Goal: Transaction & Acquisition: Purchase product/service

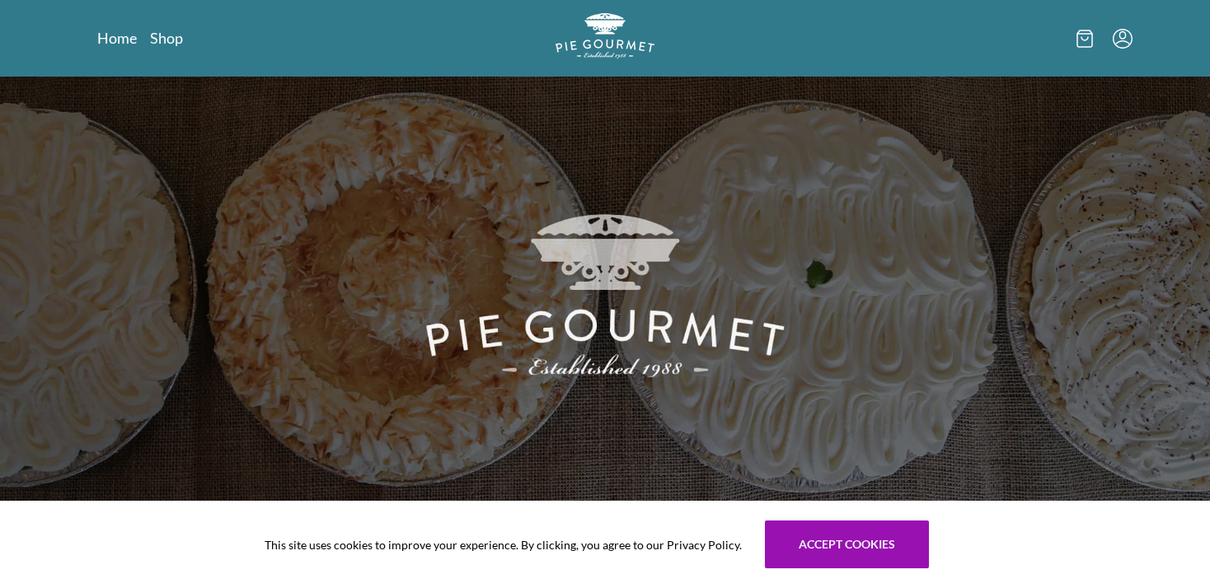
click at [581, 341] on img at bounding box center [605, 290] width 1210 height 427
click at [117, 38] on link "Home" at bounding box center [117, 38] width 40 height 20
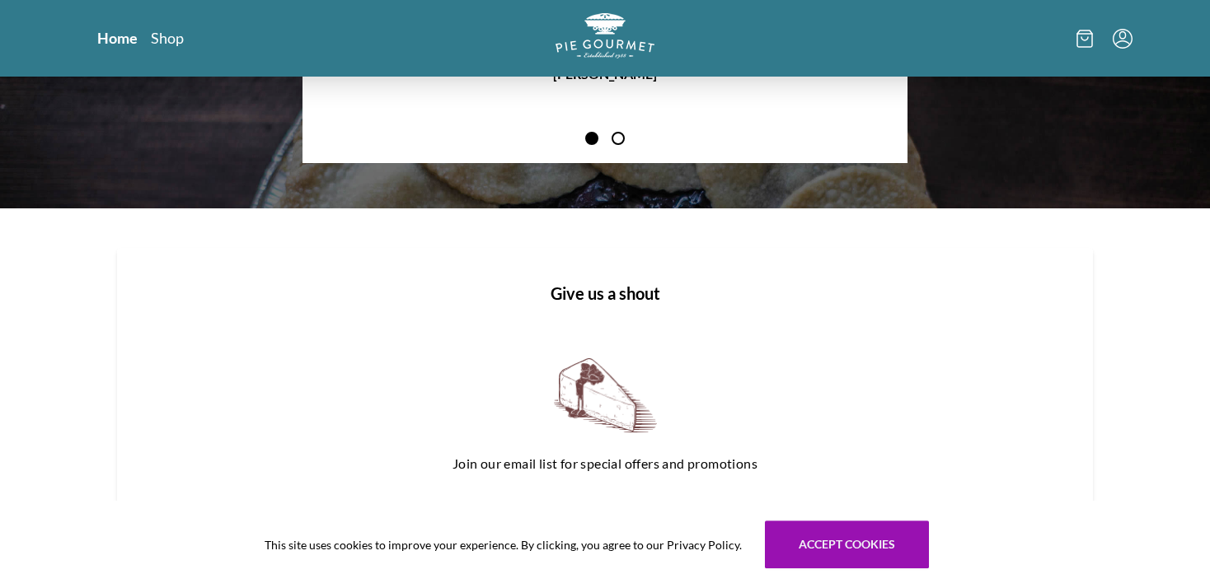
scroll to position [2049, 0]
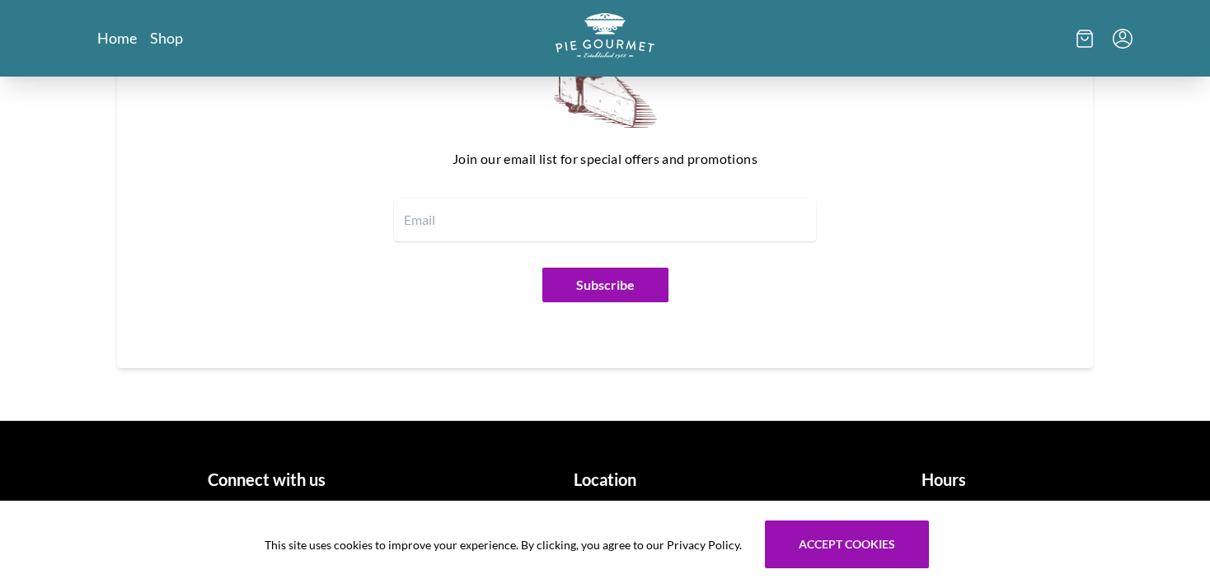
click at [620, 483] on h1 "Location" at bounding box center [606, 479] width 326 height 25
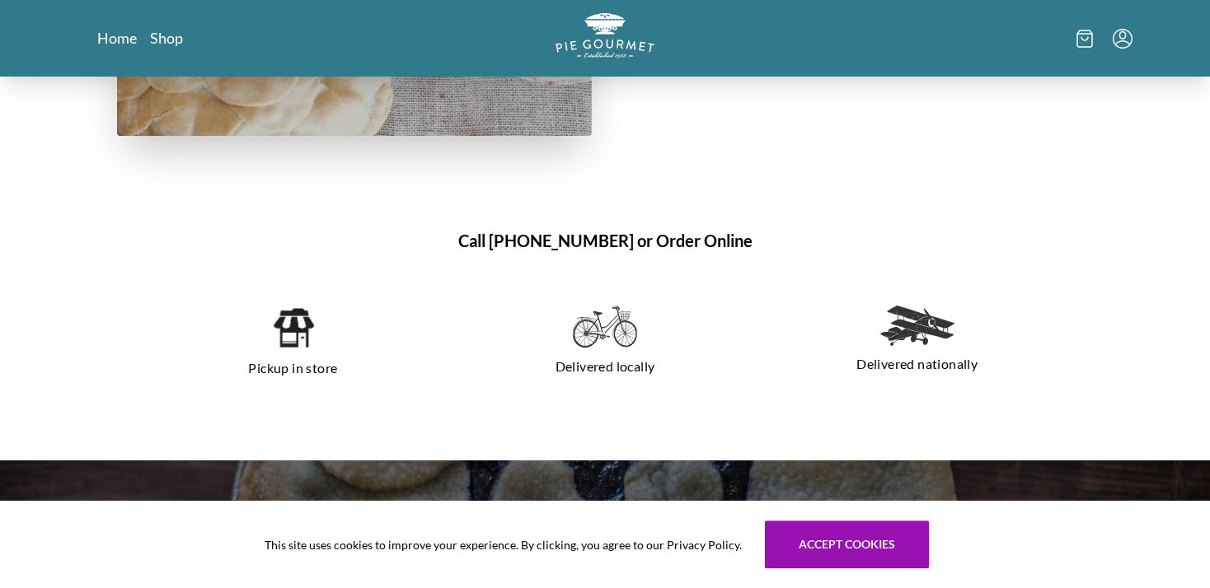
scroll to position [1035, 0]
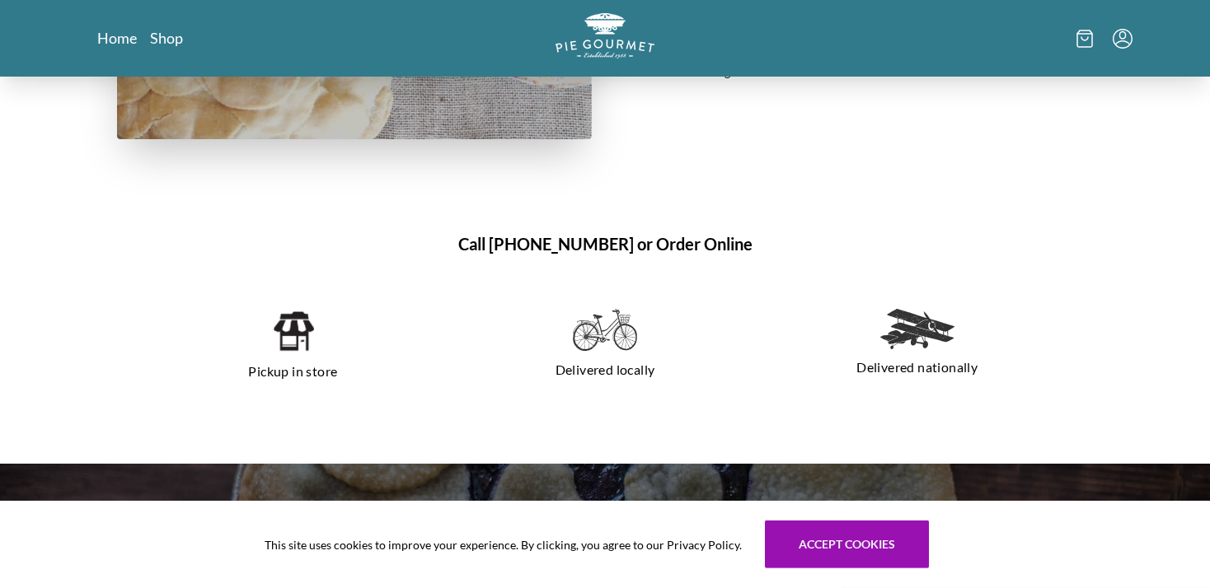
click at [283, 327] on img at bounding box center [293, 331] width 42 height 45
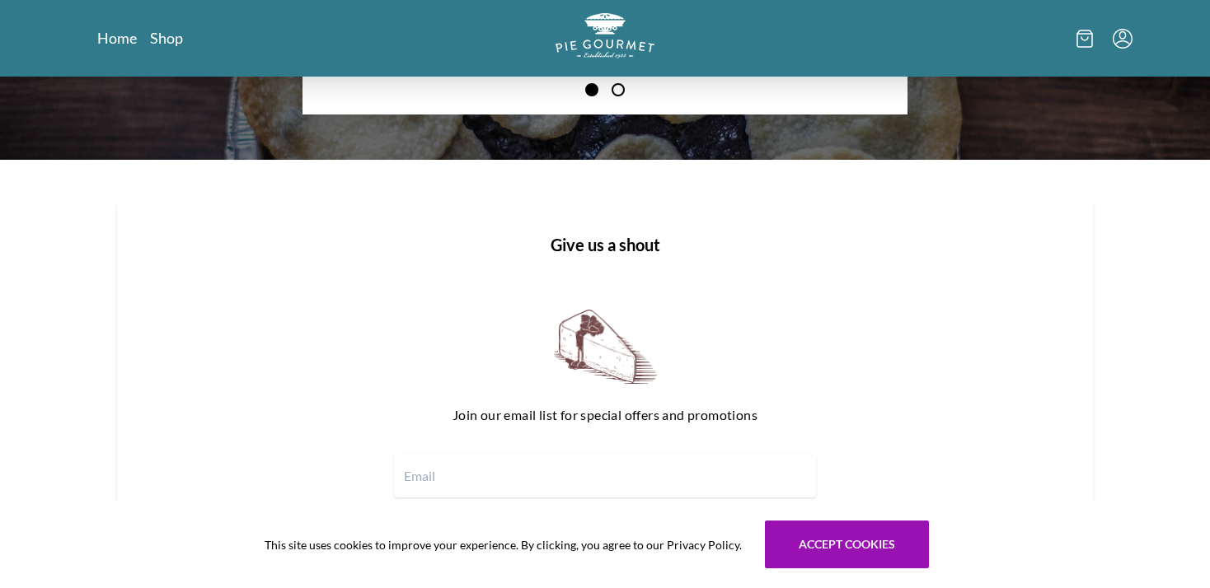
scroll to position [1856, 0]
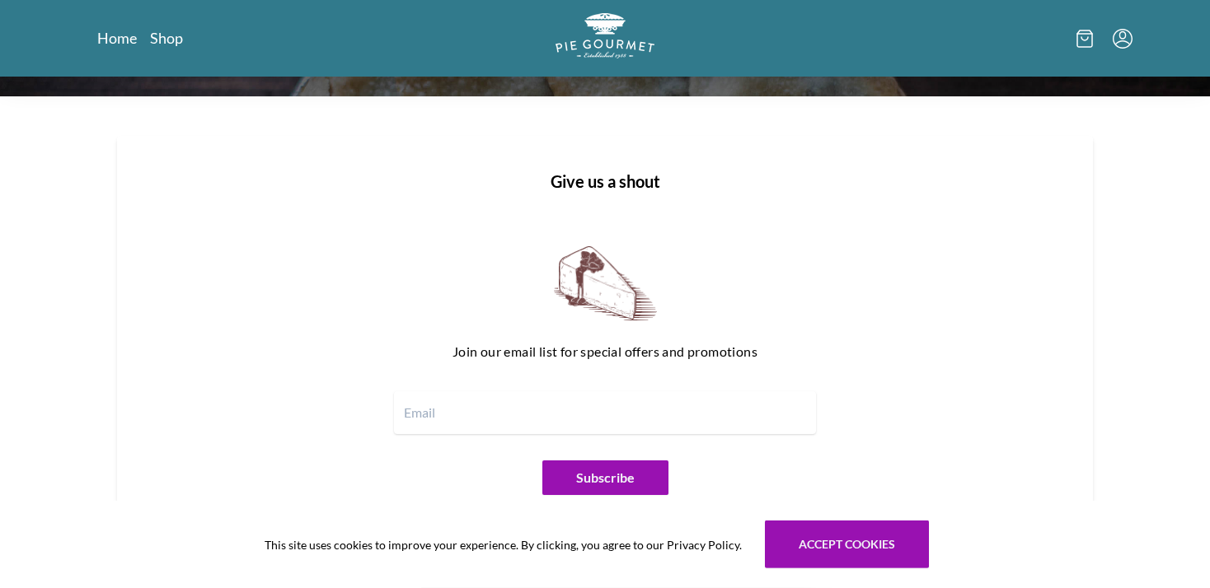
click at [457, 418] on input "email" at bounding box center [605, 412] width 422 height 43
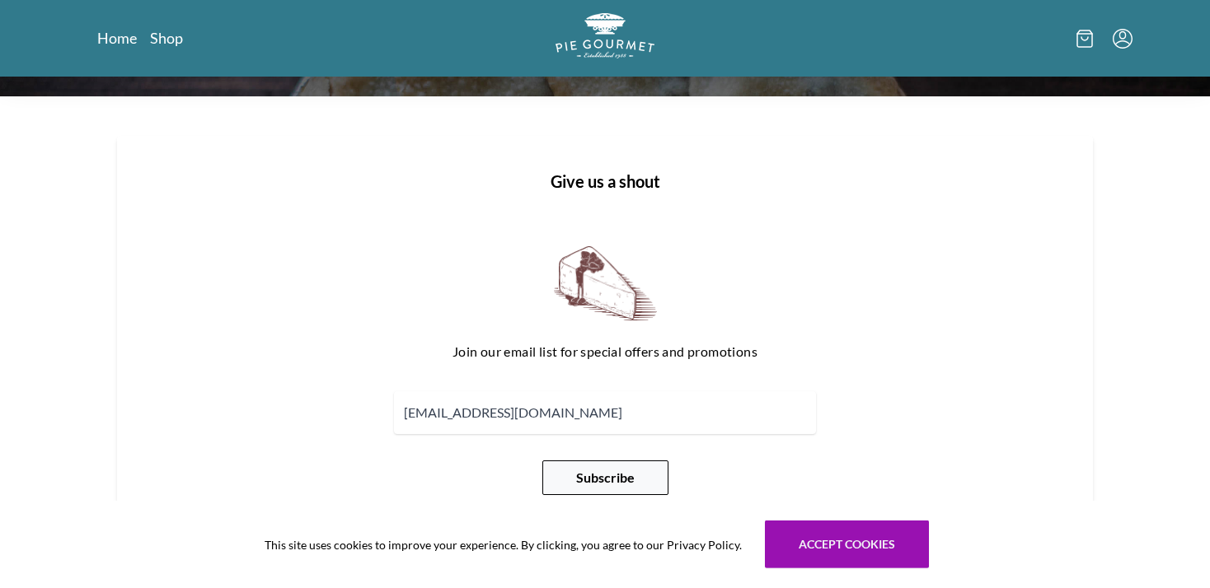
type input "[EMAIL_ADDRESS][DOMAIN_NAME]"
click at [591, 471] on button "Subscribe" at bounding box center [605, 478] width 126 height 35
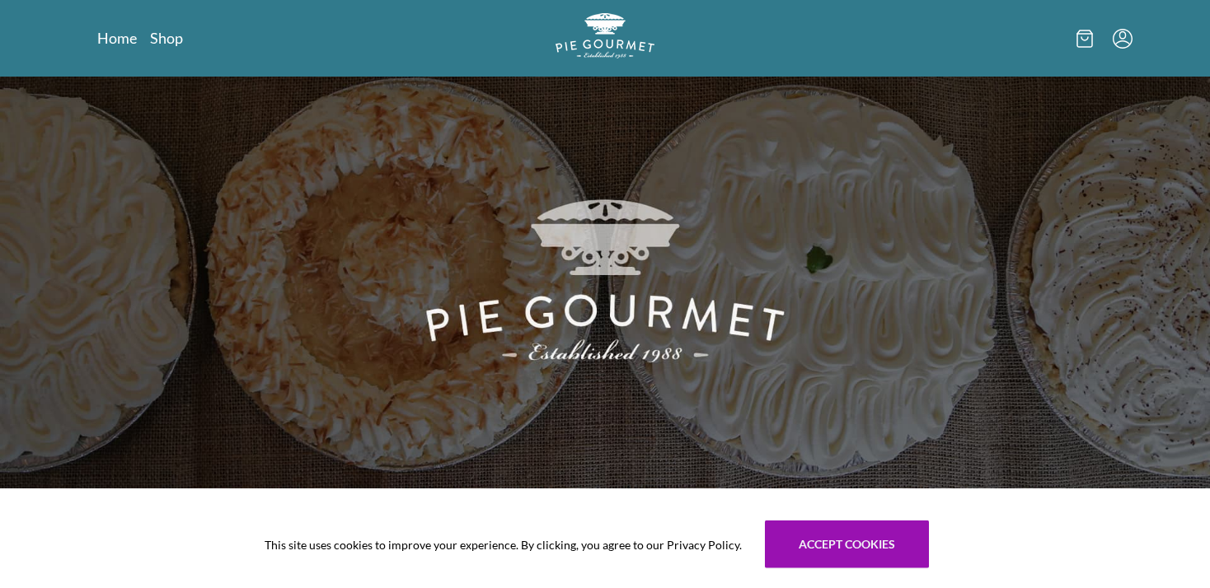
scroll to position [0, 0]
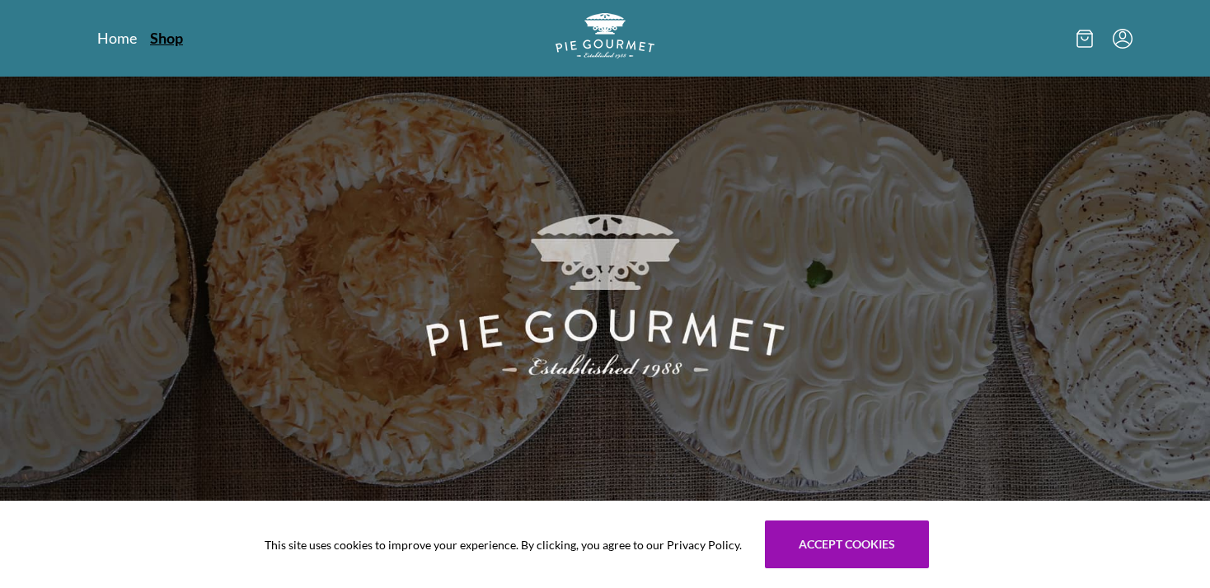
click at [173, 30] on link "Shop" at bounding box center [166, 38] width 33 height 20
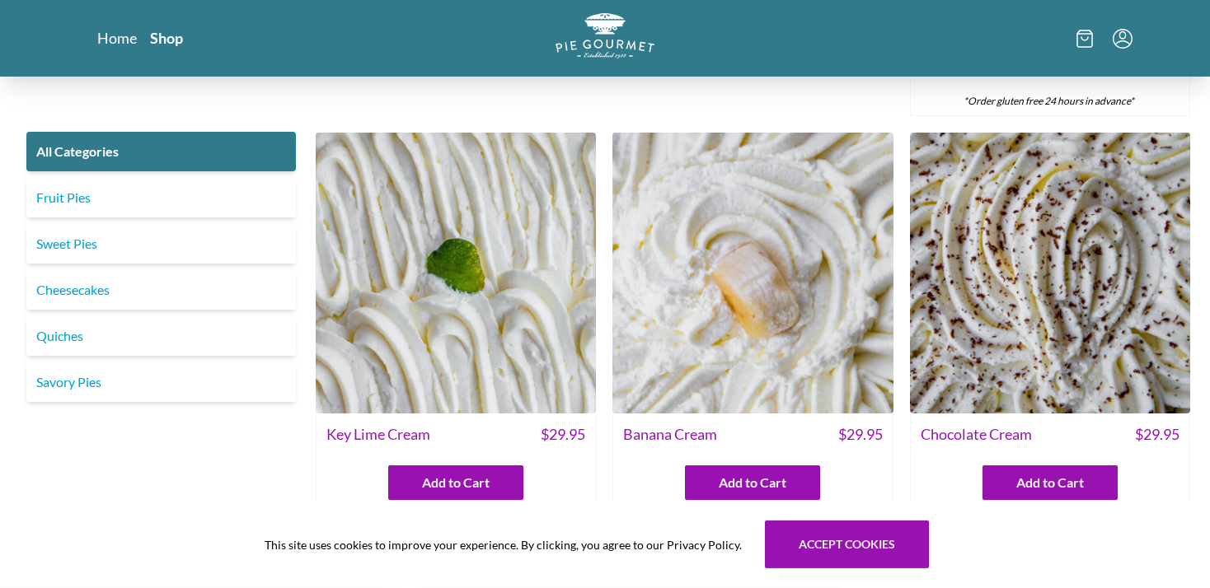
scroll to position [3324, 0]
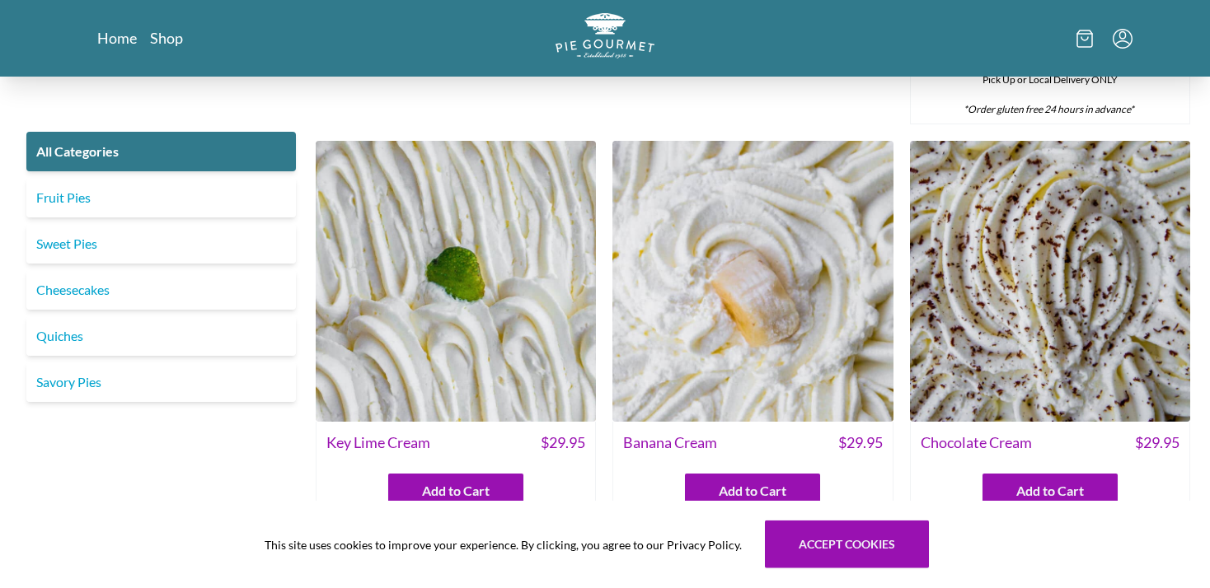
click at [714, 245] on img at bounding box center [752, 281] width 280 height 280
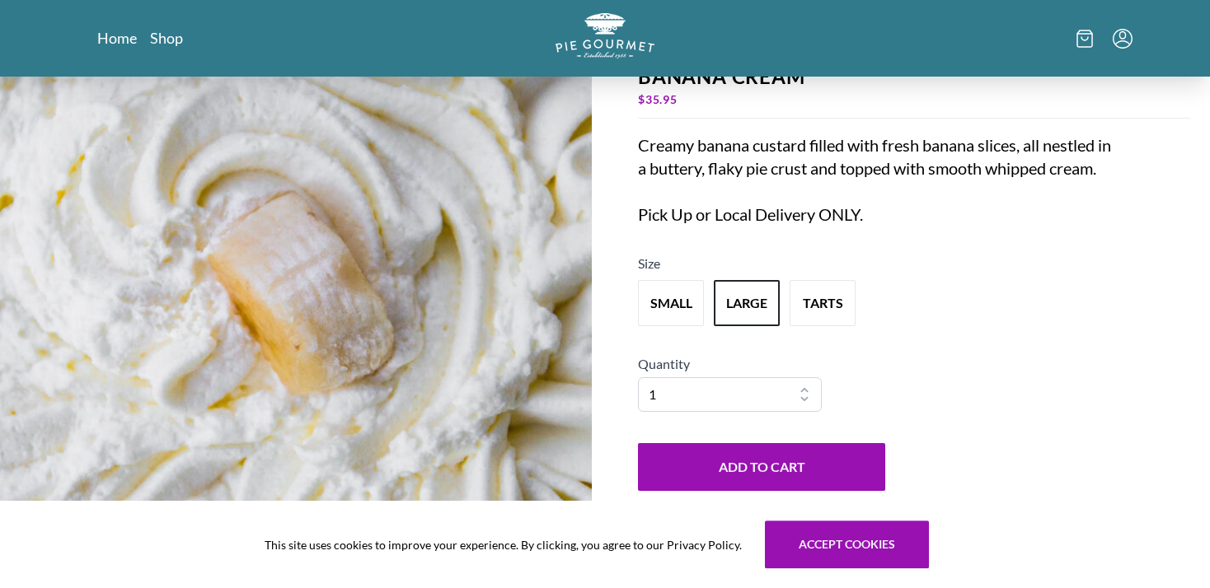
scroll to position [119, 0]
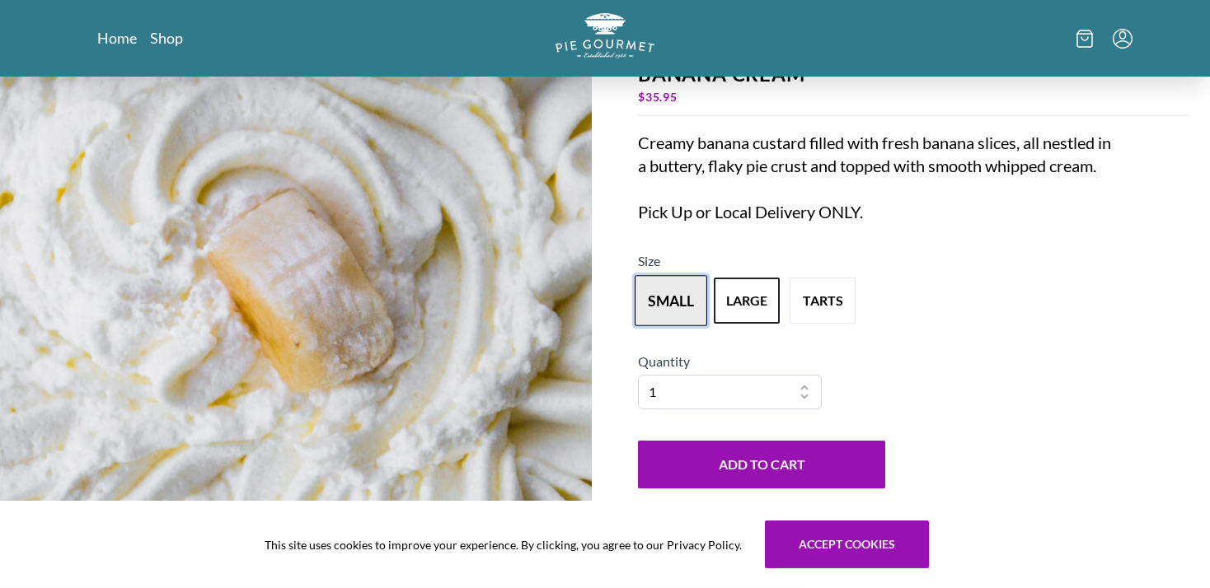
click at [662, 321] on button "small" at bounding box center [671, 300] width 73 height 51
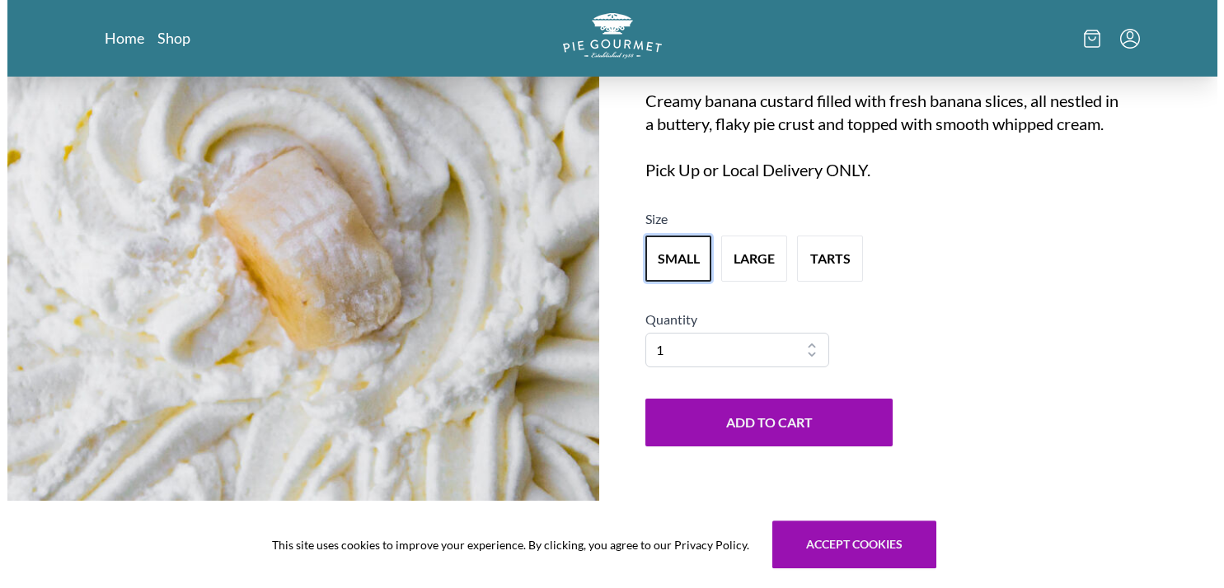
scroll to position [148, 0]
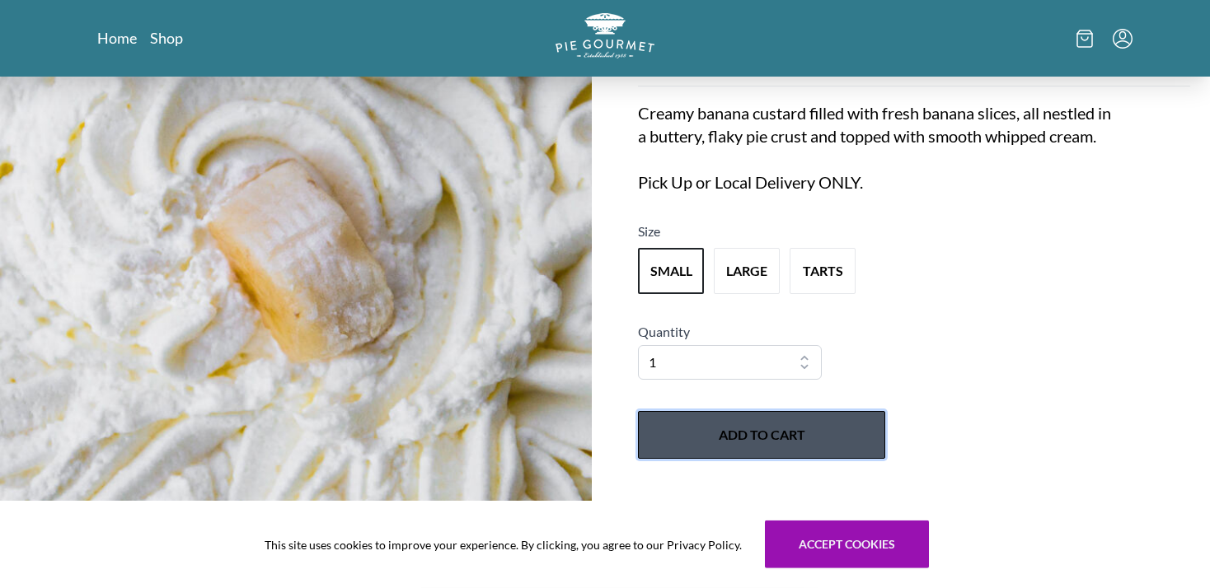
click at [814, 422] on button "Add to Cart" at bounding box center [761, 435] width 247 height 48
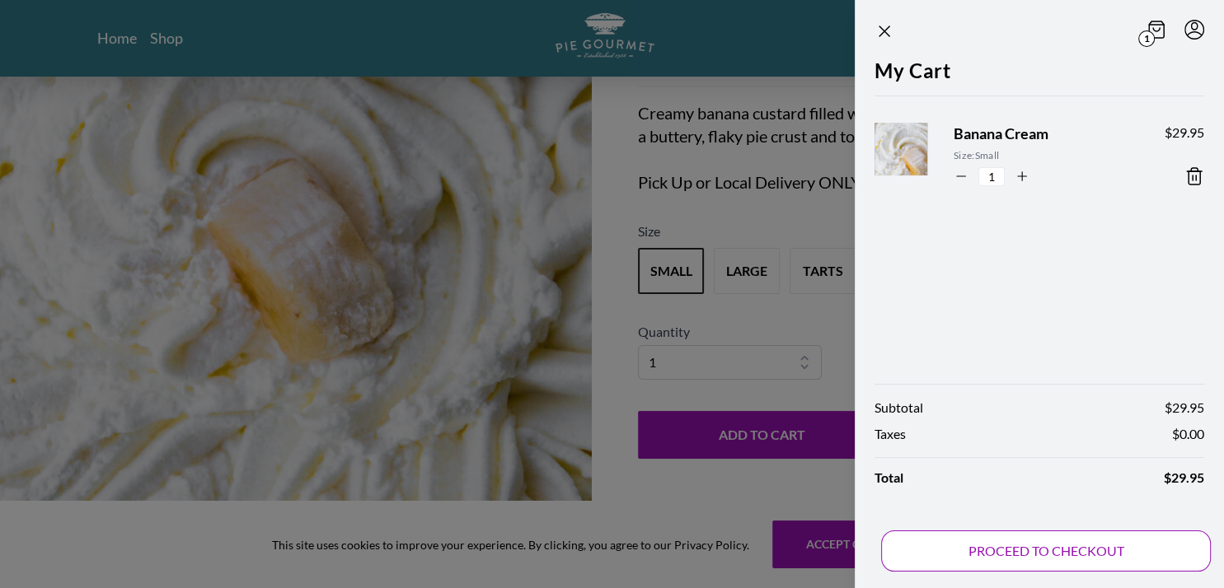
click at [1055, 556] on button "PROCEED TO CHECKOUT" at bounding box center [1046, 551] width 330 height 41
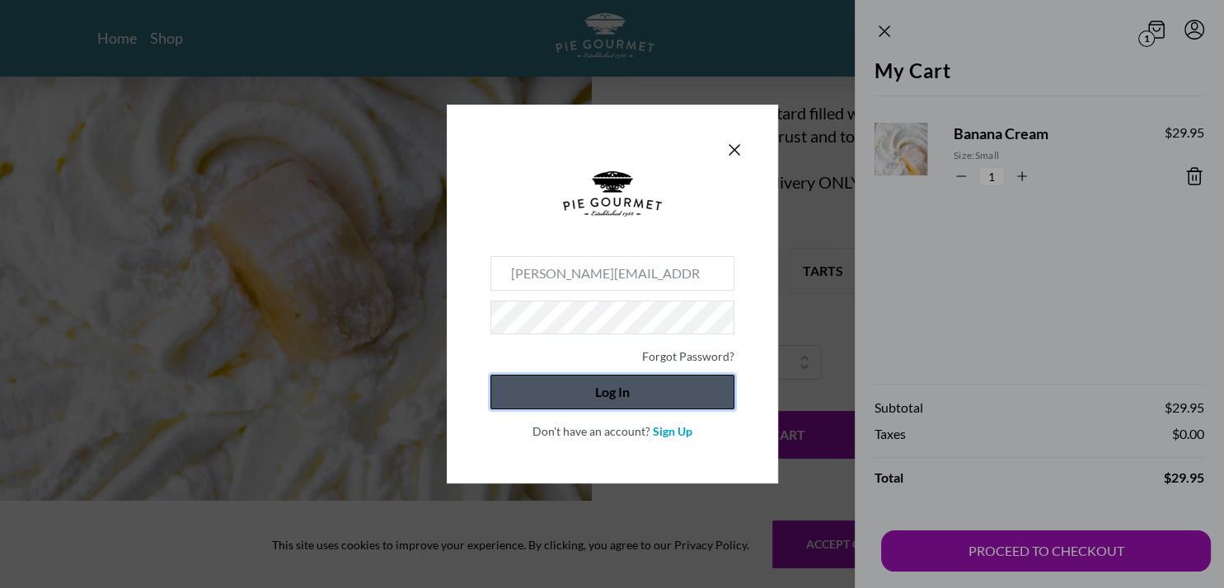
click at [697, 387] on button "Log In" at bounding box center [612, 392] width 244 height 35
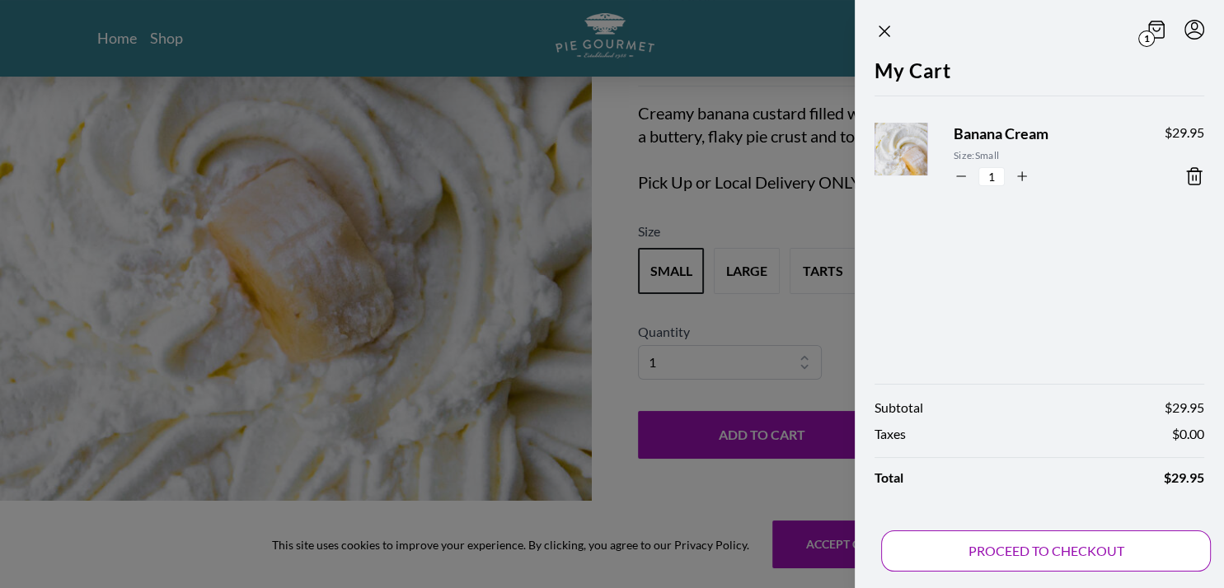
click at [989, 539] on button "PROCEED TO CHECKOUT" at bounding box center [1046, 551] width 330 height 41
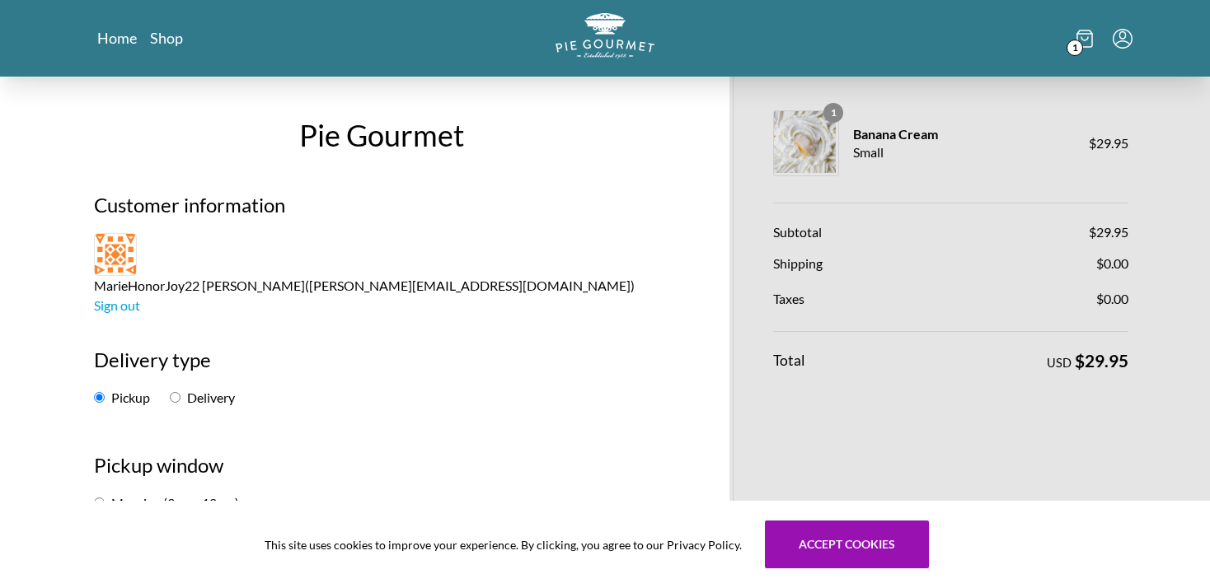
click at [526, 237] on p "MarieHonorJoy22 [PERSON_NAME] ( [PERSON_NAME][EMAIL_ADDRESS][DOMAIN_NAME] ) Sig…" at bounding box center [381, 274] width 575 height 82
click at [519, 239] on p "MarieHonorJoy22 [PERSON_NAME] ( [PERSON_NAME][EMAIL_ADDRESS][DOMAIN_NAME] ) Sig…" at bounding box center [381, 274] width 575 height 82
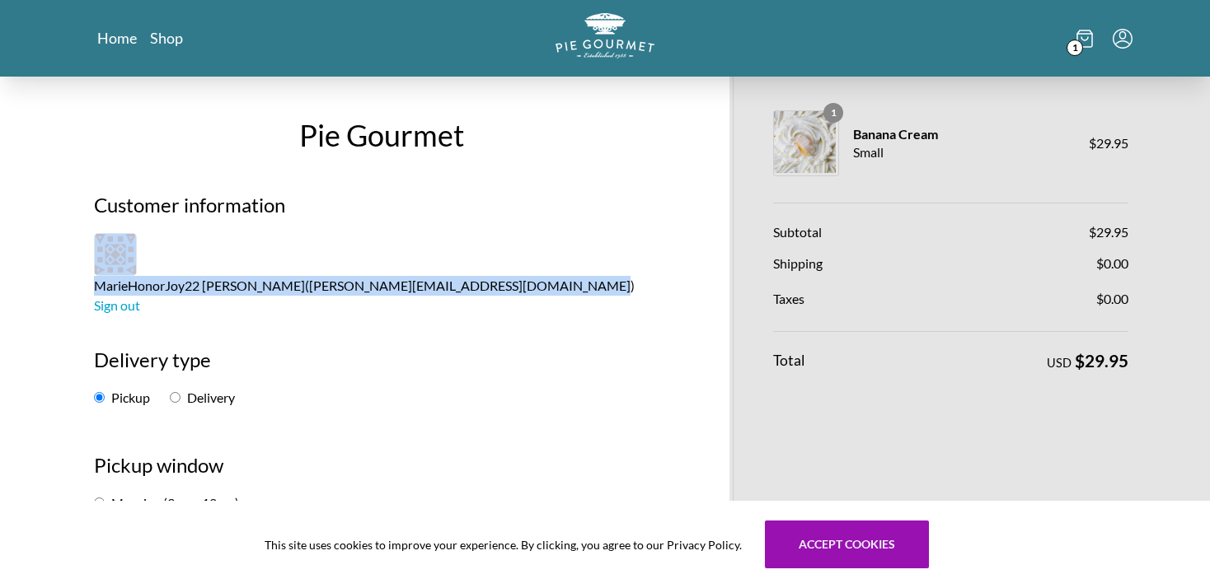
click at [519, 239] on p "MarieHonorJoy22 [PERSON_NAME] ( [PERSON_NAME][EMAIL_ADDRESS][DOMAIN_NAME] ) Sig…" at bounding box center [381, 274] width 575 height 82
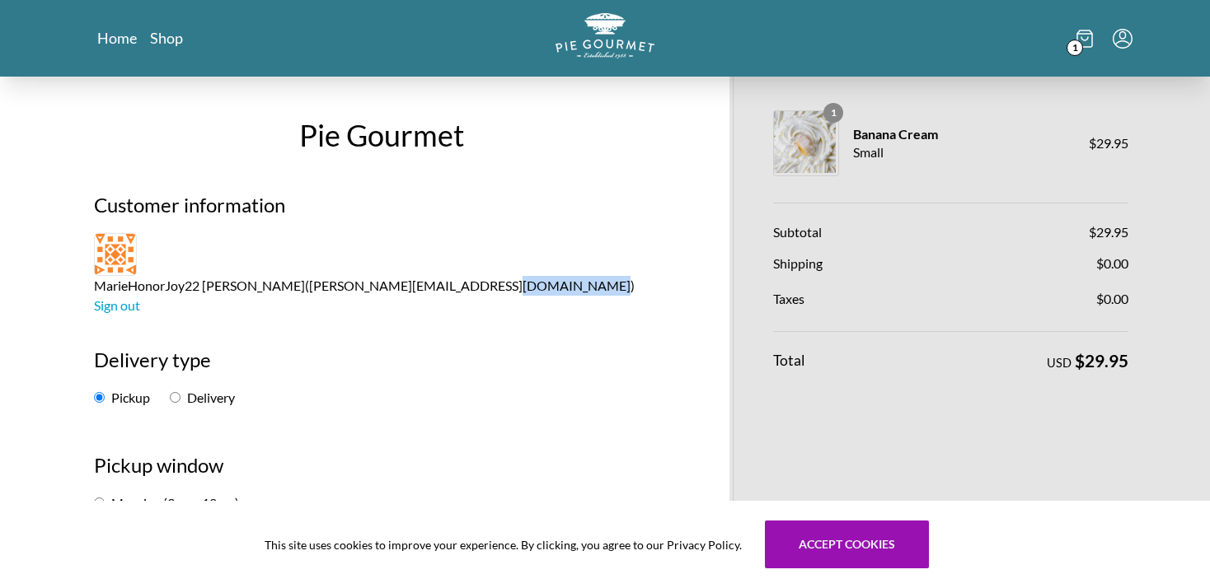
click at [519, 239] on p "MarieHonorJoy22 [PERSON_NAME] ( [PERSON_NAME][EMAIL_ADDRESS][DOMAIN_NAME] ) Sig…" at bounding box center [381, 274] width 575 height 82
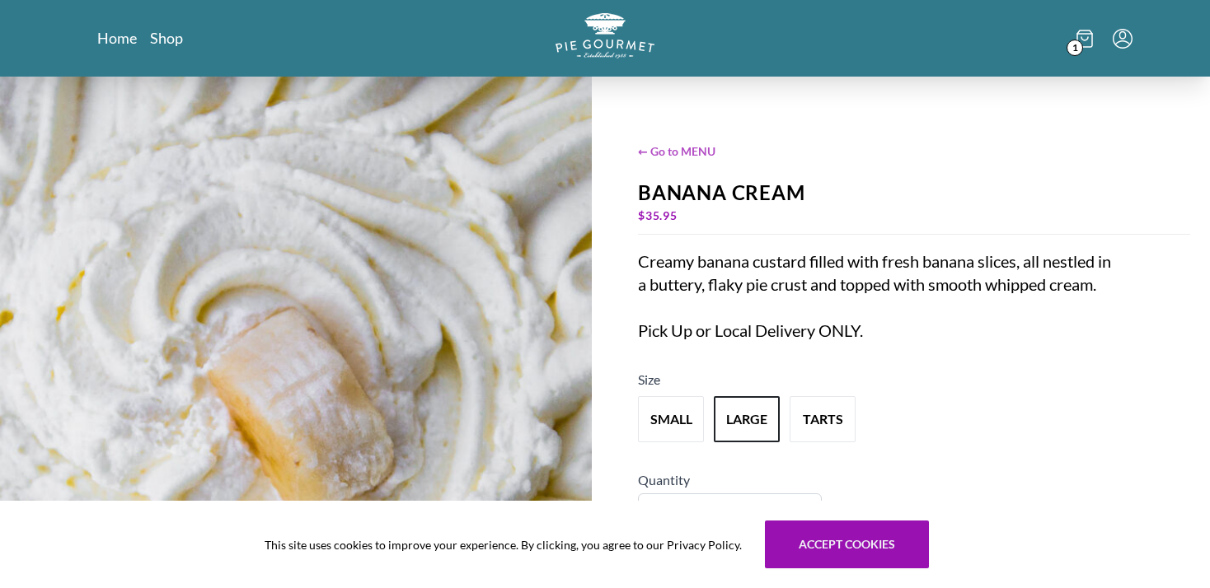
click at [697, 148] on span "← Go to MENU" at bounding box center [914, 151] width 552 height 17
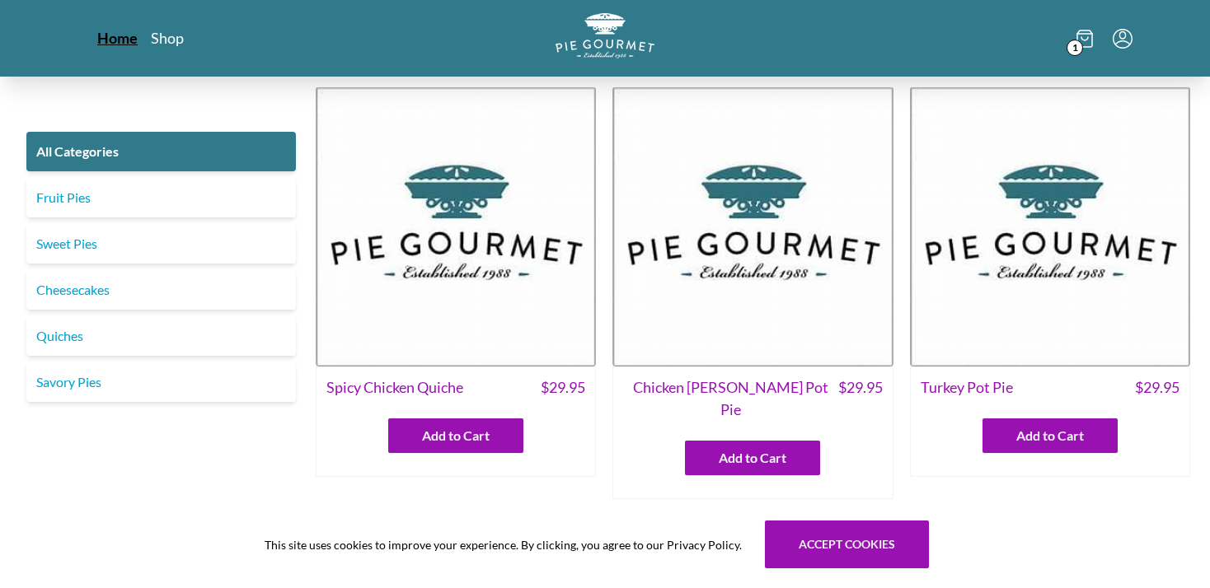
click at [122, 35] on link "Home" at bounding box center [117, 38] width 40 height 20
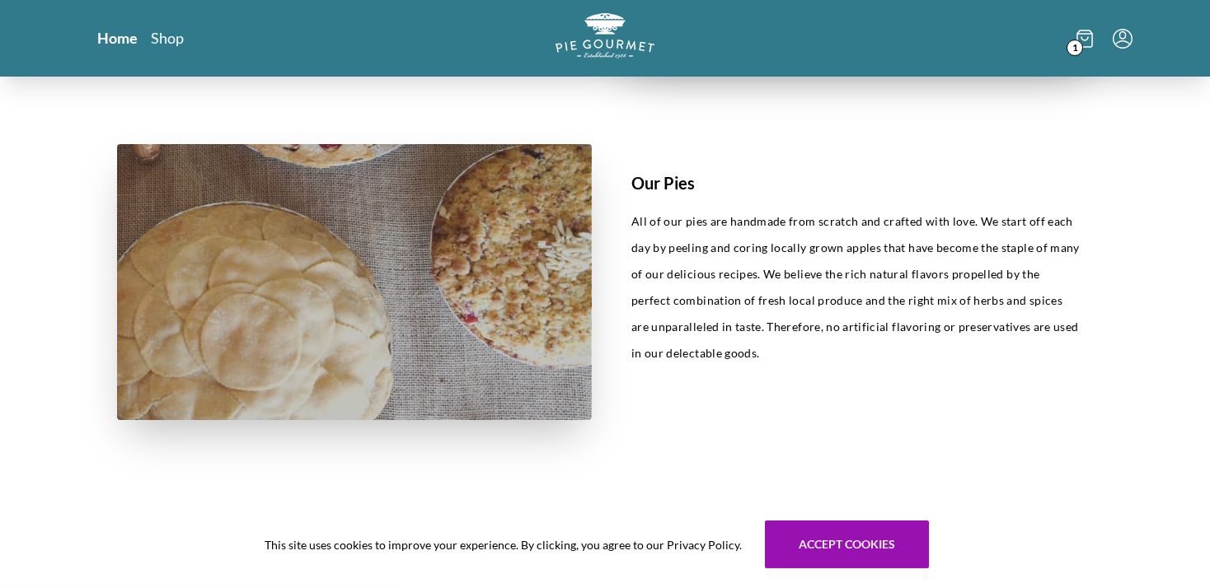
scroll to position [745, 0]
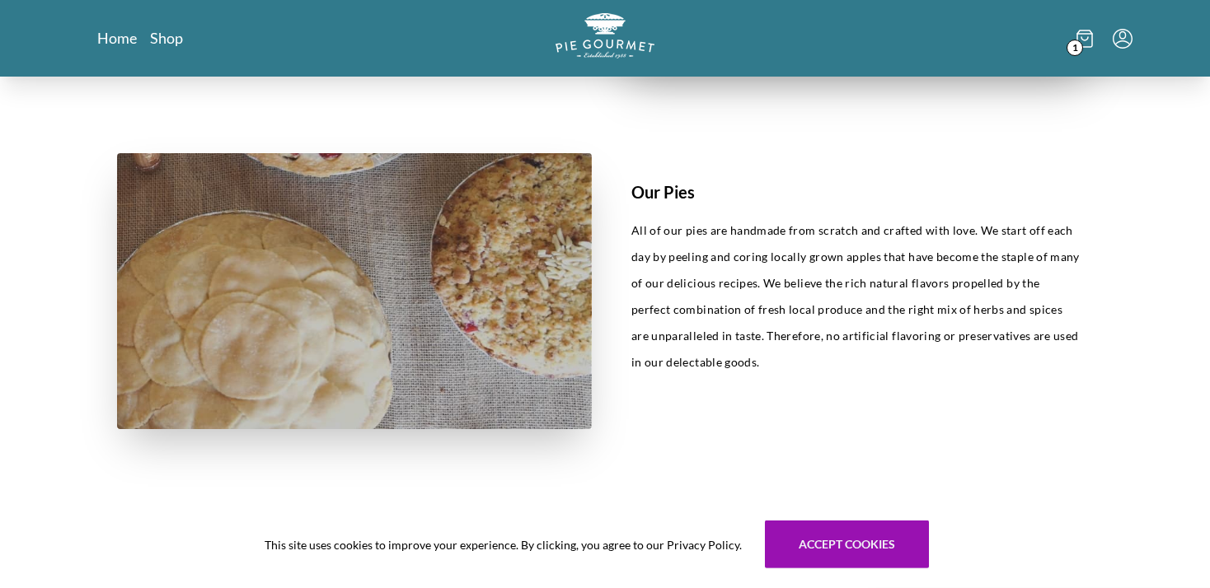
click at [428, 310] on img at bounding box center [354, 291] width 475 height 276
click at [162, 39] on link "Shop" at bounding box center [166, 38] width 33 height 20
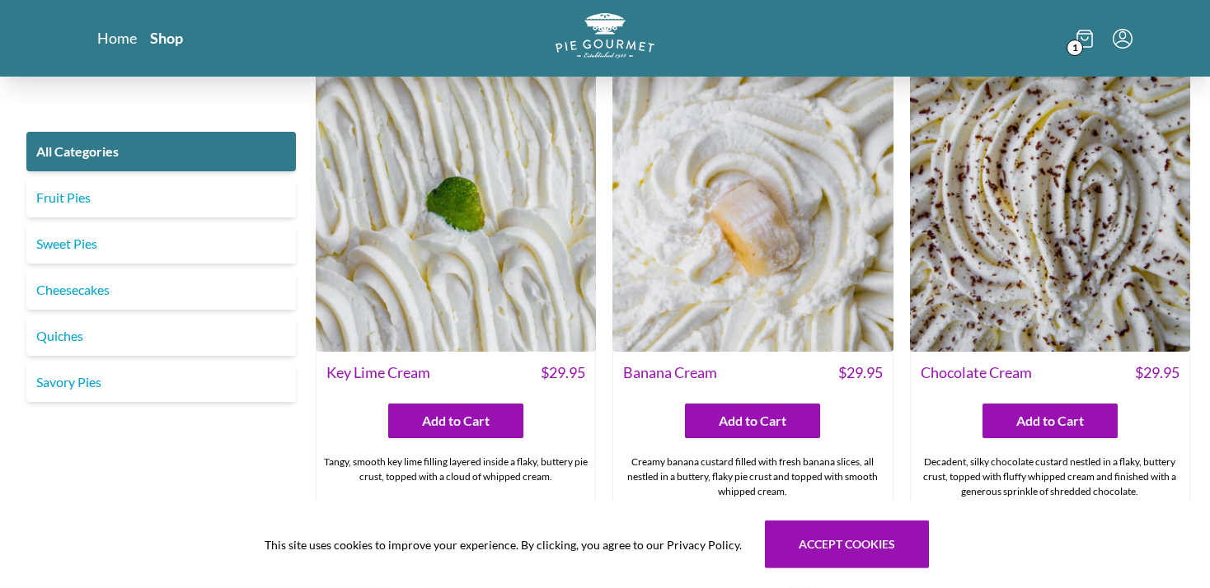
scroll to position [3379, 0]
